Goal: Navigation & Orientation: Understand site structure

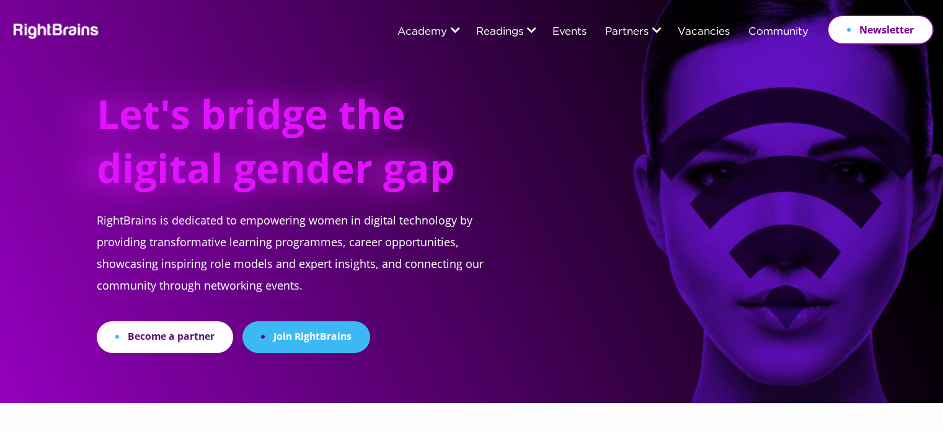
click at [635, 67] on link "Sponsors" at bounding box center [632, 58] width 48 height 27
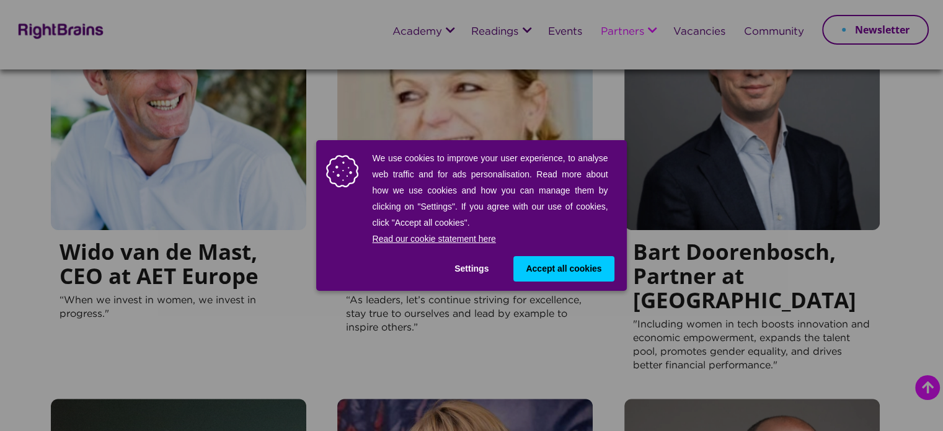
scroll to position [208, 0]
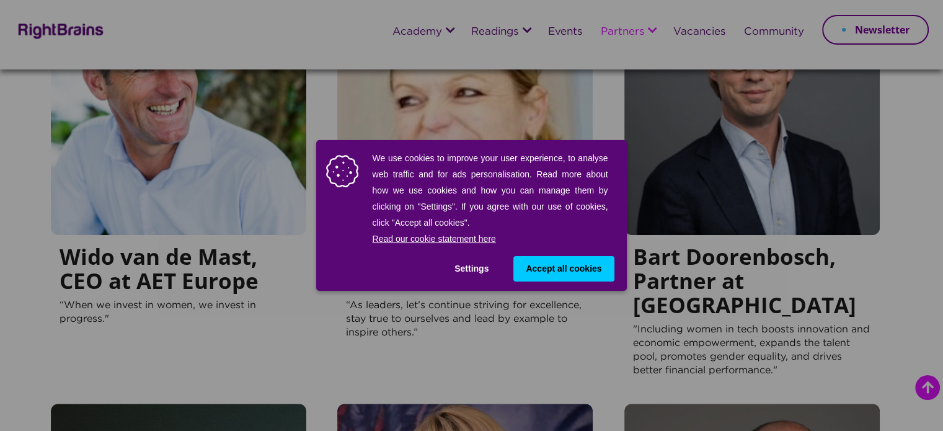
click at [573, 265] on span "Accept all cookies" at bounding box center [564, 268] width 76 height 13
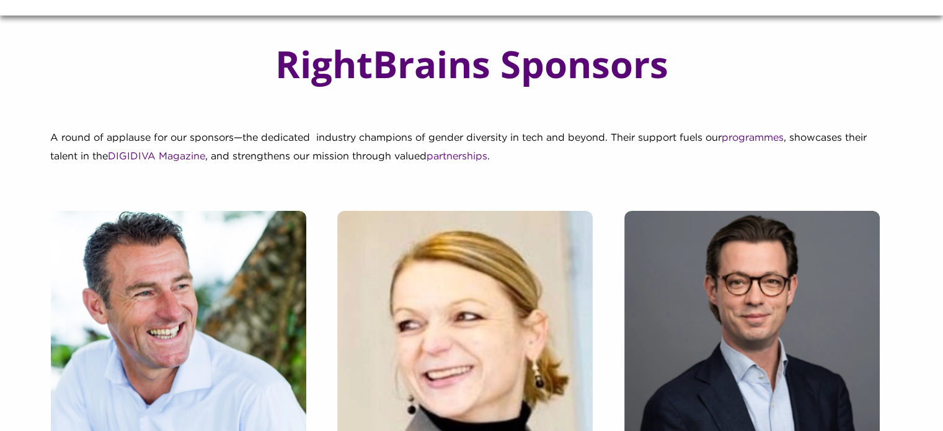
scroll to position [0, 0]
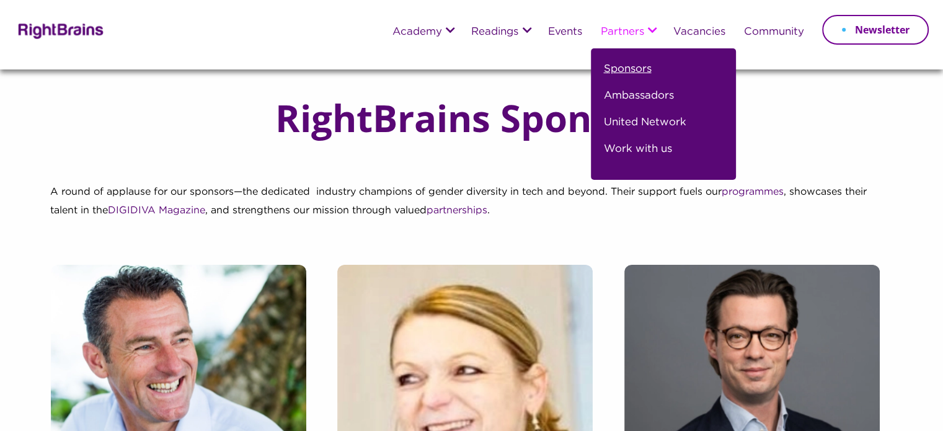
click at [634, 76] on link "Sponsors" at bounding box center [627, 74] width 48 height 27
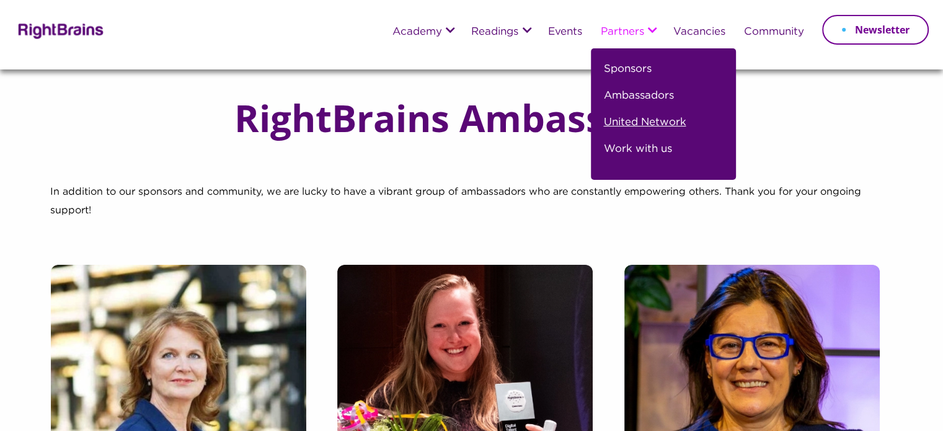
click at [637, 123] on link "United Network" at bounding box center [644, 127] width 82 height 27
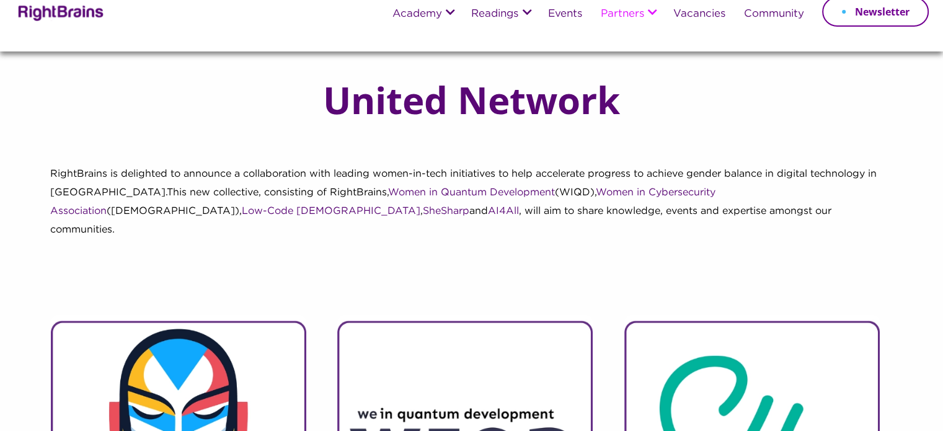
scroll to position [16, 0]
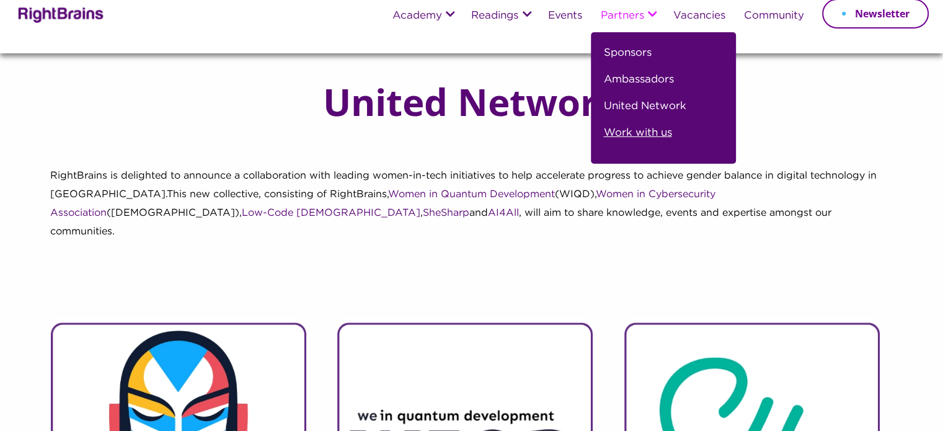
click at [633, 133] on link "Work with us" at bounding box center [637, 138] width 68 height 27
